Goal: Transaction & Acquisition: Purchase product/service

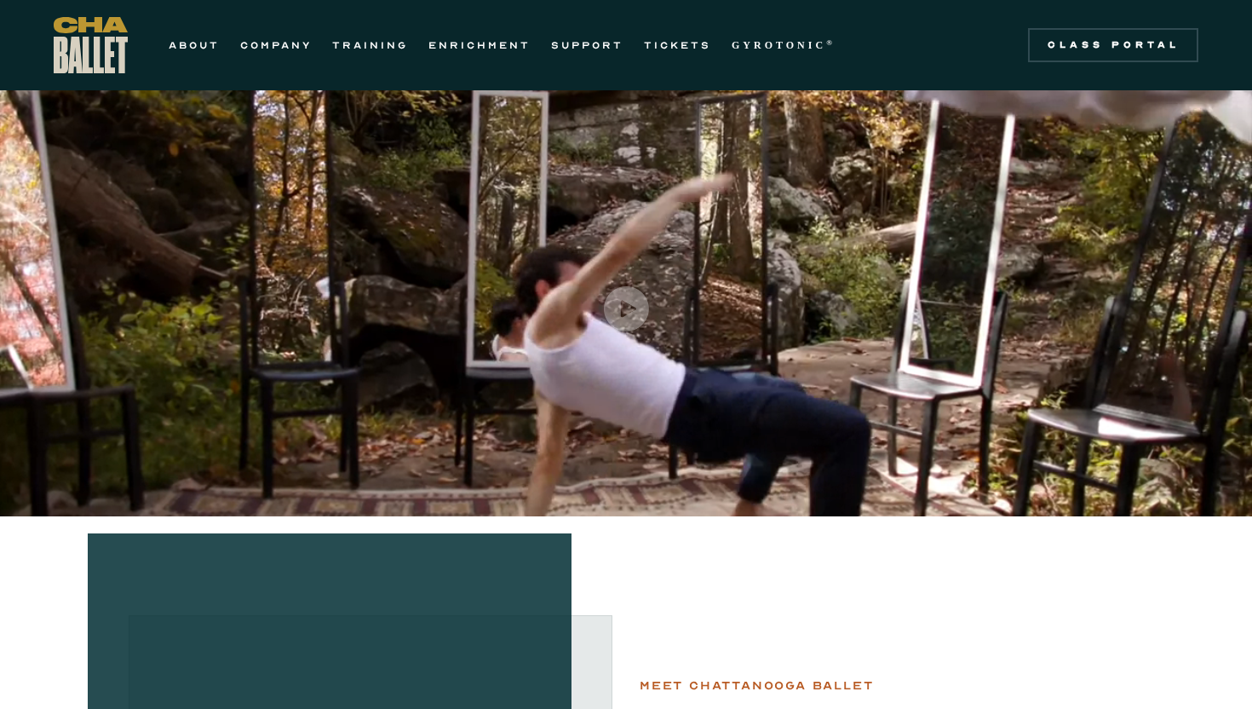
scroll to position [1, 0]
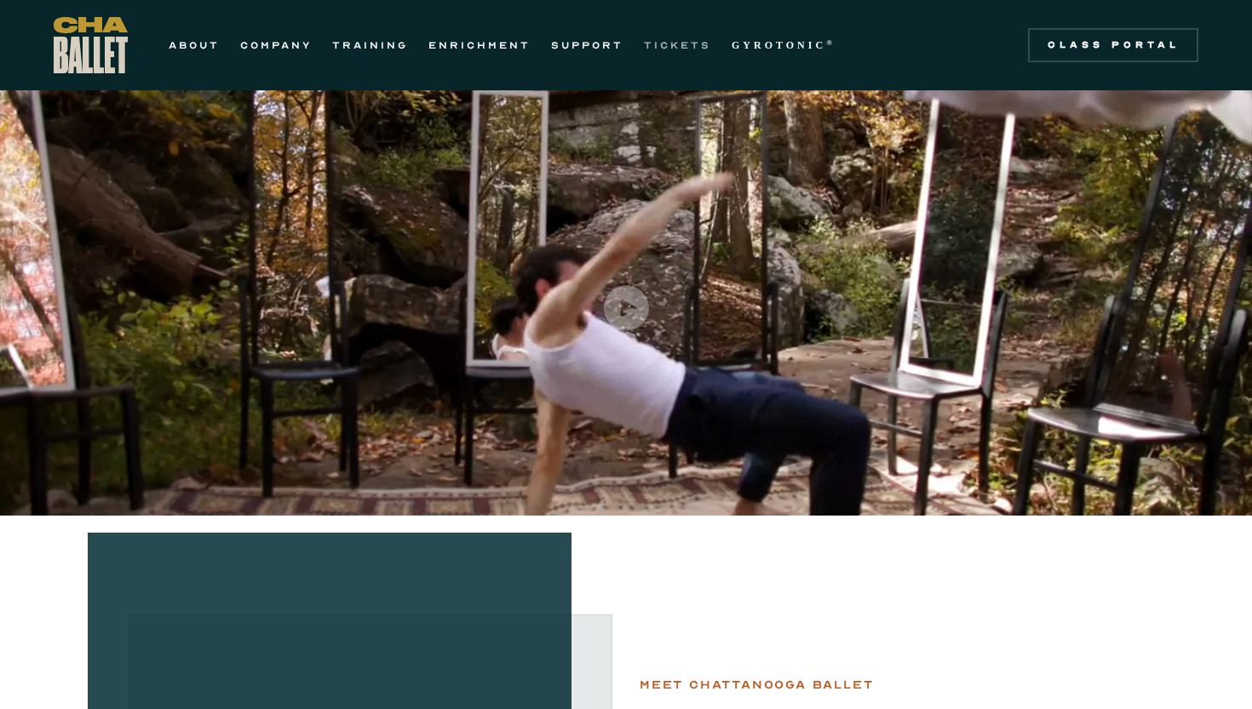
click at [674, 49] on link "TICKETS" at bounding box center [677, 45] width 67 height 20
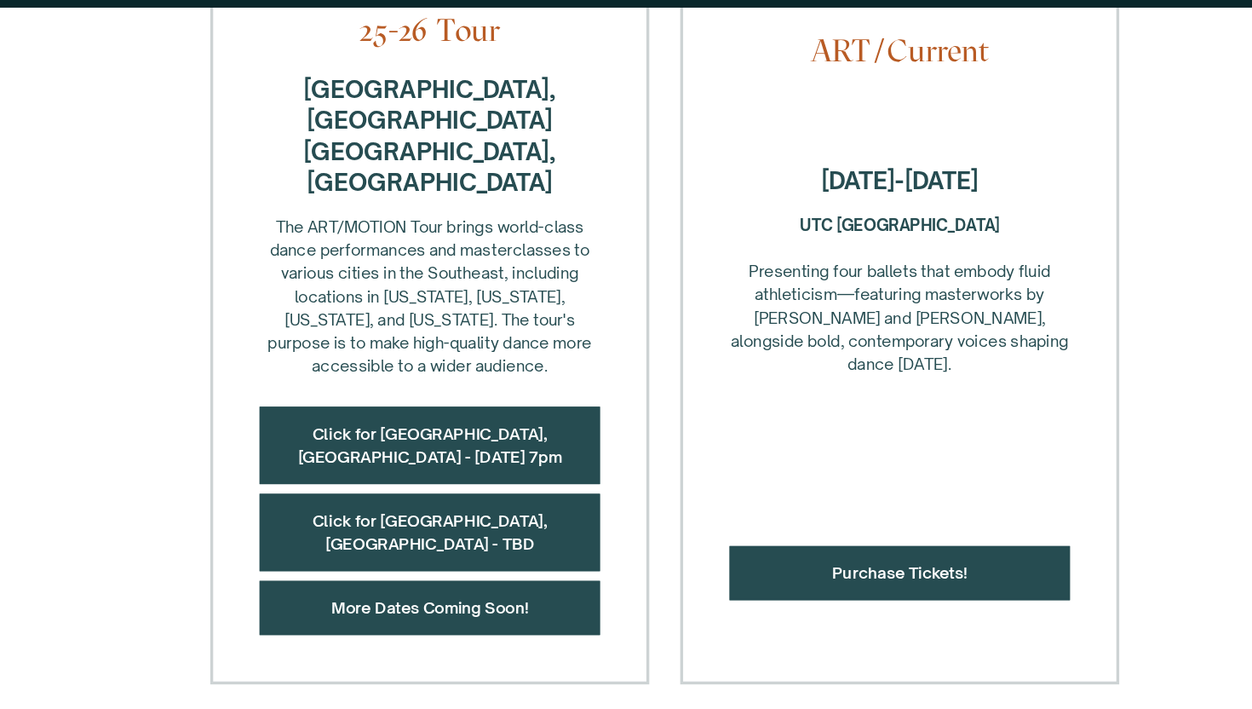
scroll to position [768, 0]
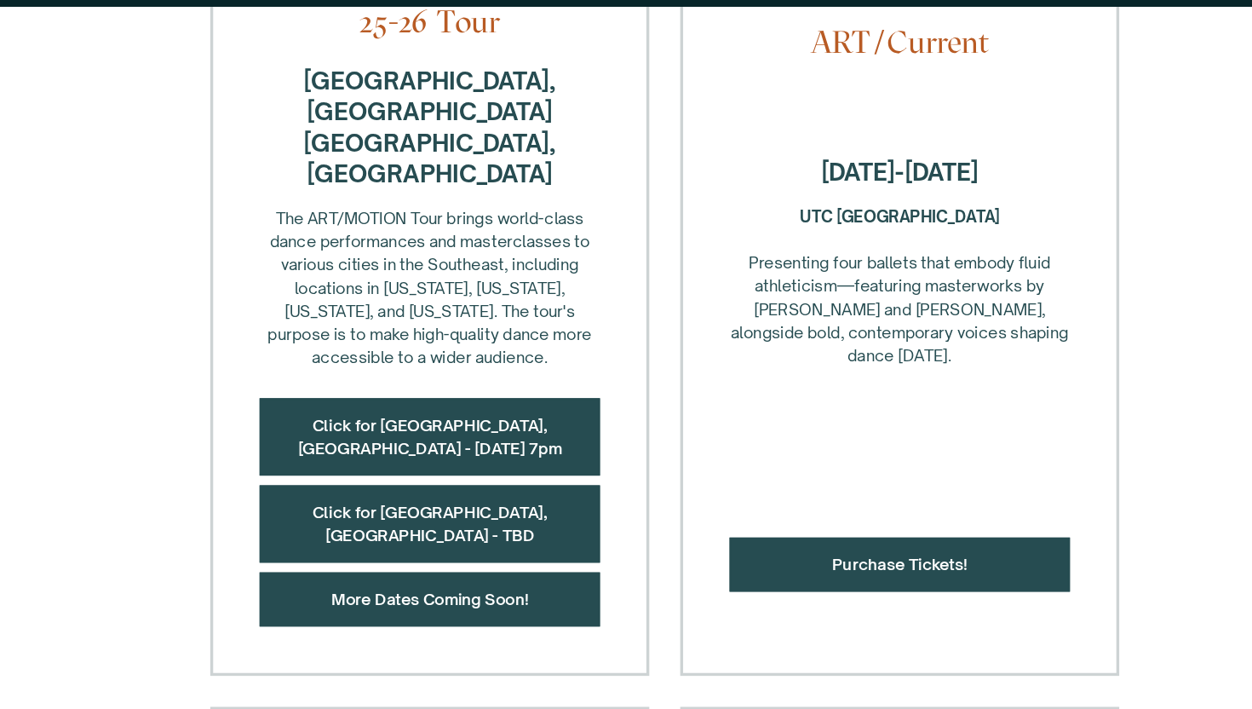
click at [877, 539] on div "ART/Current October 4-5, 2025 UTC Fine Arts Center ‍ Presenting four ballets th…" at bounding box center [833, 165] width 387 height 1027
click at [869, 558] on div "Purchase Tickets!" at bounding box center [833, 582] width 300 height 48
click at [874, 573] on link "Purchase Tickets!" at bounding box center [832, 581] width 119 height 17
